Goal: Transaction & Acquisition: Obtain resource

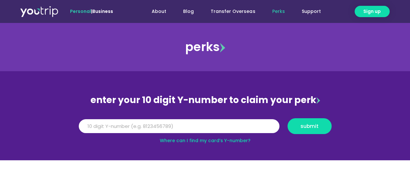
click at [236, 141] on link "Where can I find my card’s Y-number?" at bounding box center [205, 141] width 91 height 6
click at [186, 129] on input "Y Number" at bounding box center [179, 127] width 200 height 14
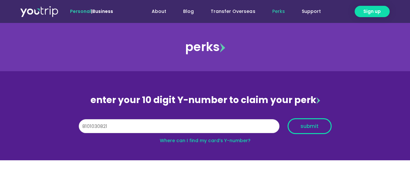
type input "8101030821"
click at [324, 131] on button "submit" at bounding box center [309, 127] width 44 height 16
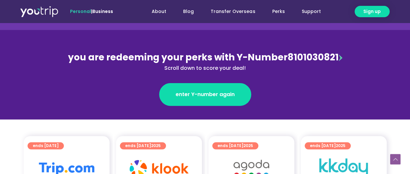
scroll to position [130, 0]
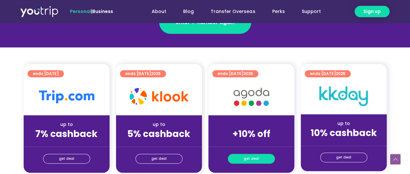
click at [247, 159] on span "get deal" at bounding box center [251, 158] width 15 height 9
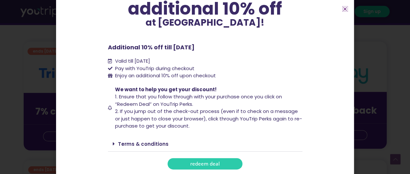
scroll to position [162, 0]
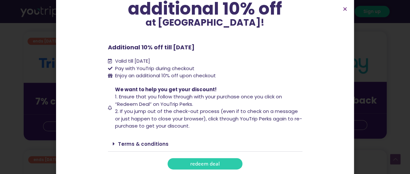
click at [218, 163] on link "redeem deal" at bounding box center [204, 163] width 75 height 11
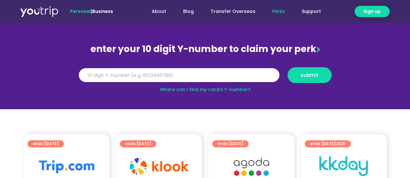
scroll to position [65, 0]
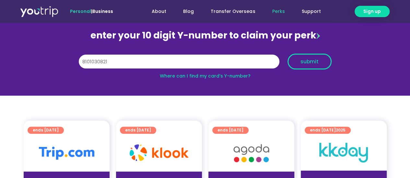
type input "8101030821"
click at [310, 59] on span "submit" at bounding box center [309, 61] width 18 height 5
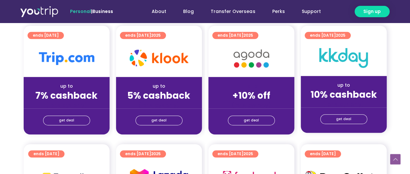
scroll to position [162, 0]
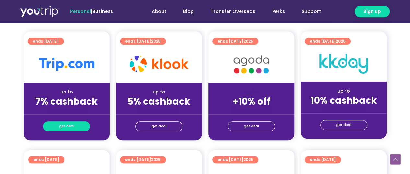
click at [70, 130] on span "get deal" at bounding box center [66, 125] width 15 height 9
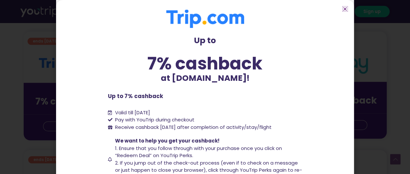
scroll to position [73, 0]
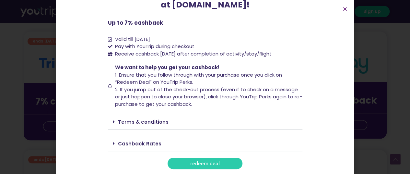
click at [224, 160] on link "redeem deal" at bounding box center [204, 162] width 75 height 11
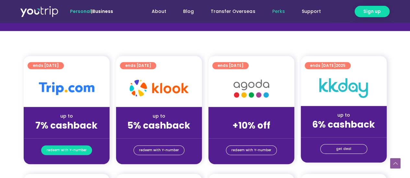
click at [84, 151] on span "redeem with Y-number" at bounding box center [67, 150] width 40 height 9
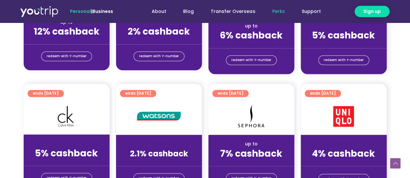
scroll to position [525, 0]
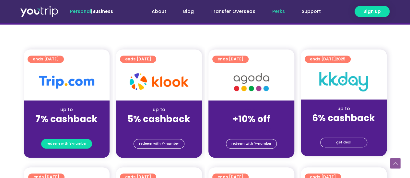
click at [83, 143] on span "redeem with Y-number" at bounding box center [67, 144] width 40 height 9
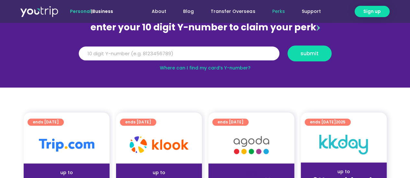
scroll to position [71, 0]
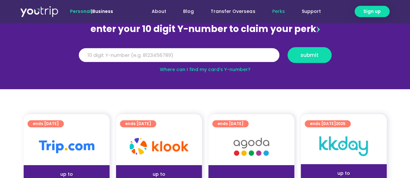
click at [232, 53] on input "Y Number" at bounding box center [179, 55] width 200 height 14
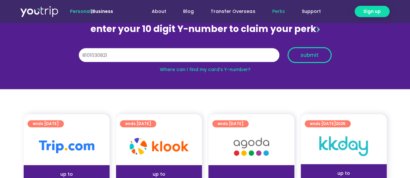
type input "8101030821"
click at [320, 56] on span "submit" at bounding box center [309, 55] width 33 height 5
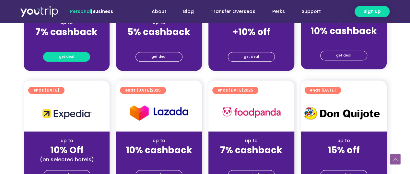
click at [81, 57] on link "get deal" at bounding box center [66, 57] width 47 height 10
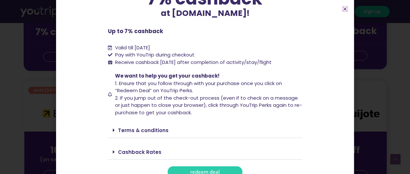
scroll to position [73, 0]
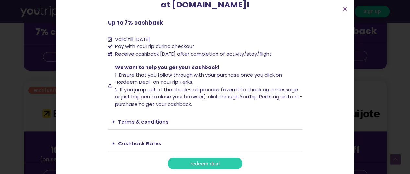
click at [143, 121] on link "Terms & conditions" at bounding box center [143, 121] width 51 height 7
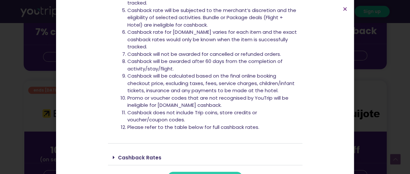
scroll to position [265, 0]
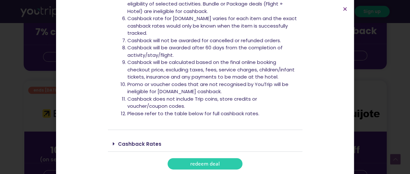
click at [149, 143] on link "Cashback Rates" at bounding box center [139, 143] width 43 height 7
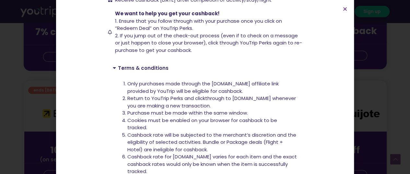
scroll to position [56, 0]
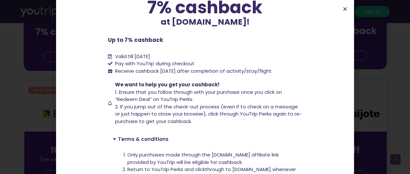
click at [347, 6] on icon "Close" at bounding box center [344, 8] width 5 height 5
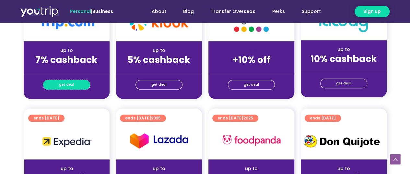
scroll to position [166, 0]
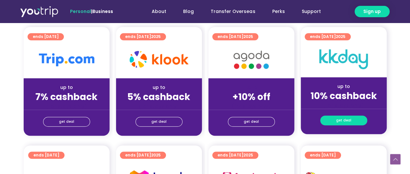
click at [352, 122] on link "get deal" at bounding box center [343, 120] width 47 height 10
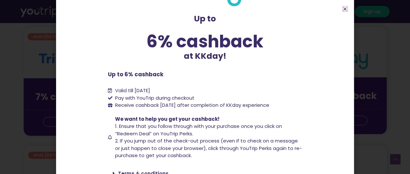
scroll to position [62, 0]
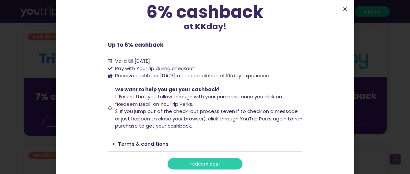
click at [148, 140] on link "Terms & conditions" at bounding box center [143, 143] width 51 height 7
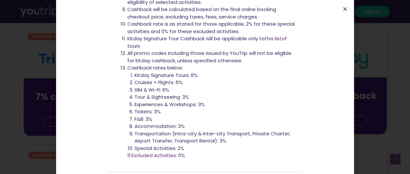
scroll to position [334, 0]
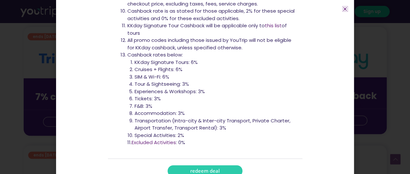
click at [347, 9] on icon "Close" at bounding box center [344, 8] width 5 height 5
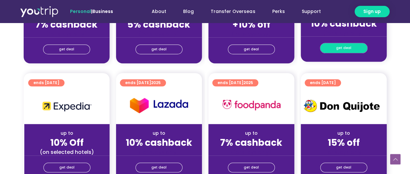
scroll to position [264, 0]
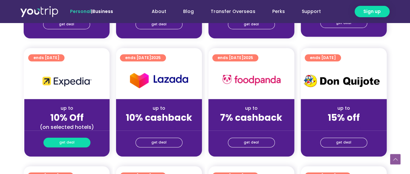
click at [78, 140] on link "get deal" at bounding box center [66, 142] width 47 height 10
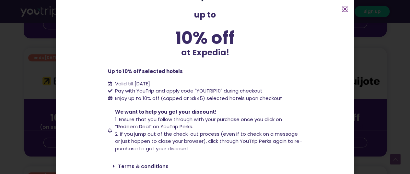
scroll to position [45, 0]
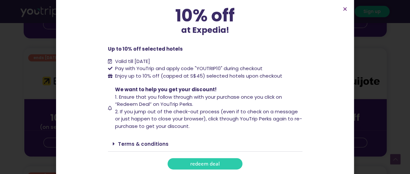
click at [150, 140] on div "Terms & conditions" at bounding box center [205, 143] width 194 height 15
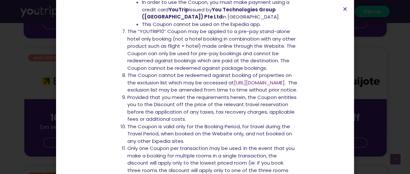
scroll to position [369, 0]
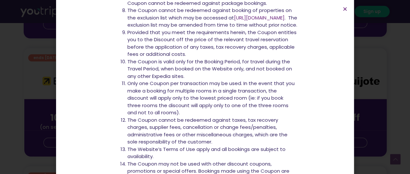
click at [345, 5] on section "up to 10% off at Expedia! up to 10% off at Expedia! Up to 10% off selected hote…" at bounding box center [205, 112] width 298 height 962
click at [345, 9] on icon "Close" at bounding box center [344, 8] width 5 height 5
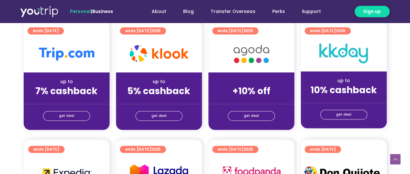
scroll to position [166, 0]
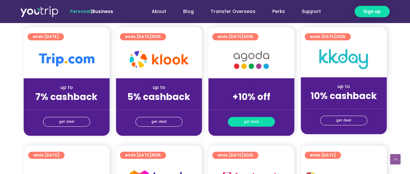
click at [244, 122] on link "get deal" at bounding box center [251, 122] width 47 height 10
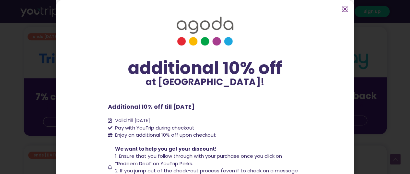
scroll to position [59, 0]
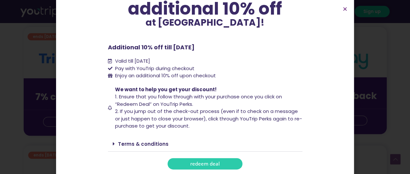
click at [148, 140] on div "Terms & conditions" at bounding box center [205, 143] width 194 height 15
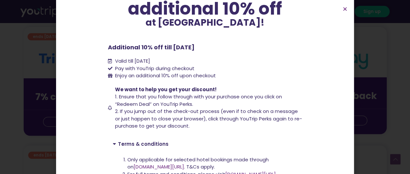
scroll to position [111, 0]
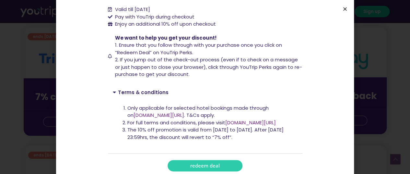
click at [345, 8] on icon "Close" at bounding box center [344, 8] width 5 height 5
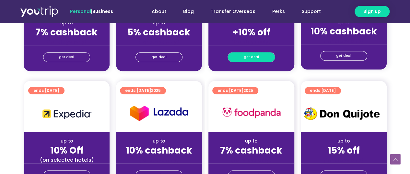
scroll to position [189, 0]
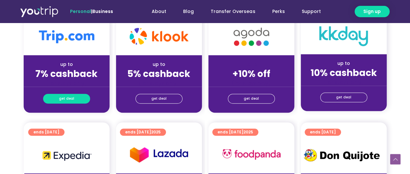
click at [84, 94] on link "get deal" at bounding box center [66, 99] width 47 height 10
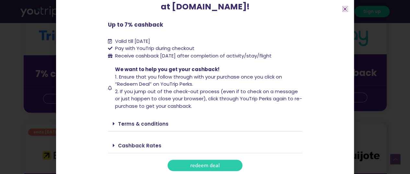
scroll to position [73, 0]
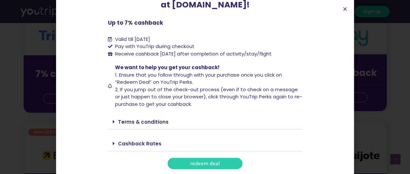
click at [140, 139] on div "Cashback Rates" at bounding box center [205, 143] width 194 height 15
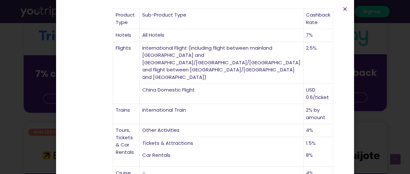
scroll to position [106, 0]
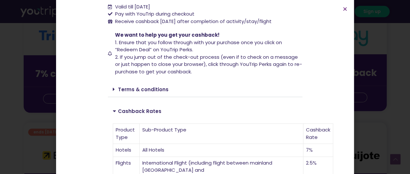
click at [149, 86] on link "Terms & conditions" at bounding box center [143, 89] width 51 height 7
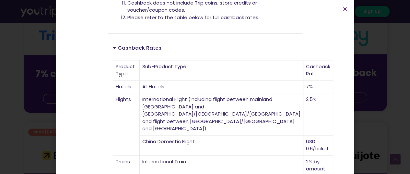
scroll to position [397, 0]
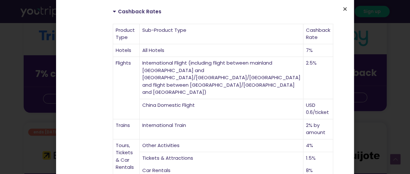
click at [343, 9] on icon "Close" at bounding box center [344, 8] width 5 height 5
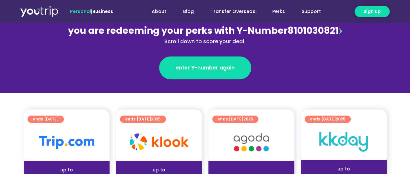
scroll to position [0, 0]
